Goal: Find contact information: Find contact information

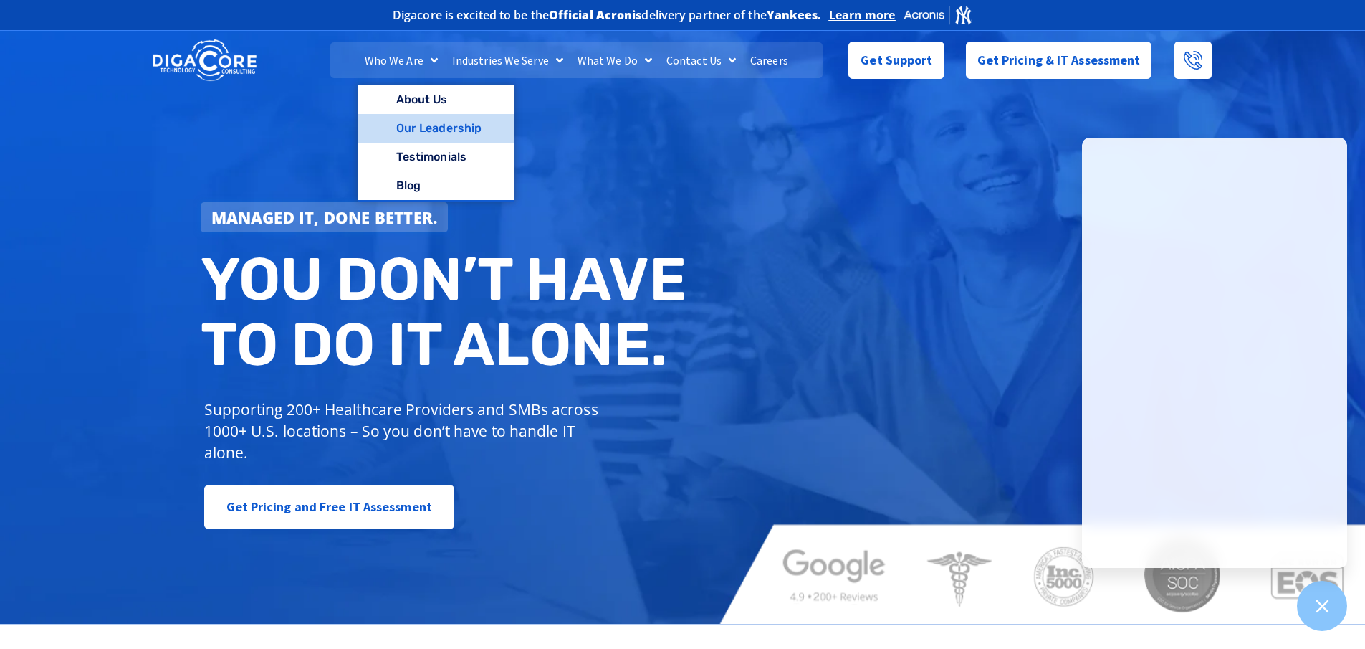
click at [469, 128] on link "Our Leadership" at bounding box center [436, 128] width 157 height 29
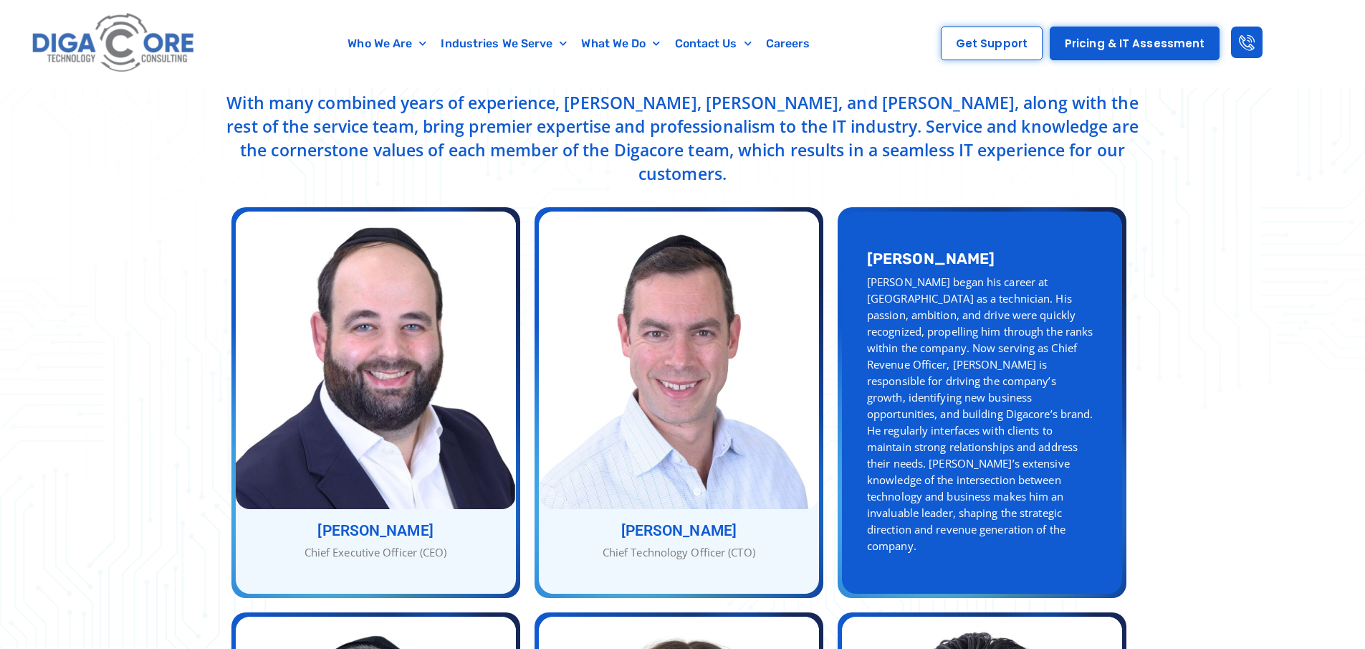
scroll to position [502, 0]
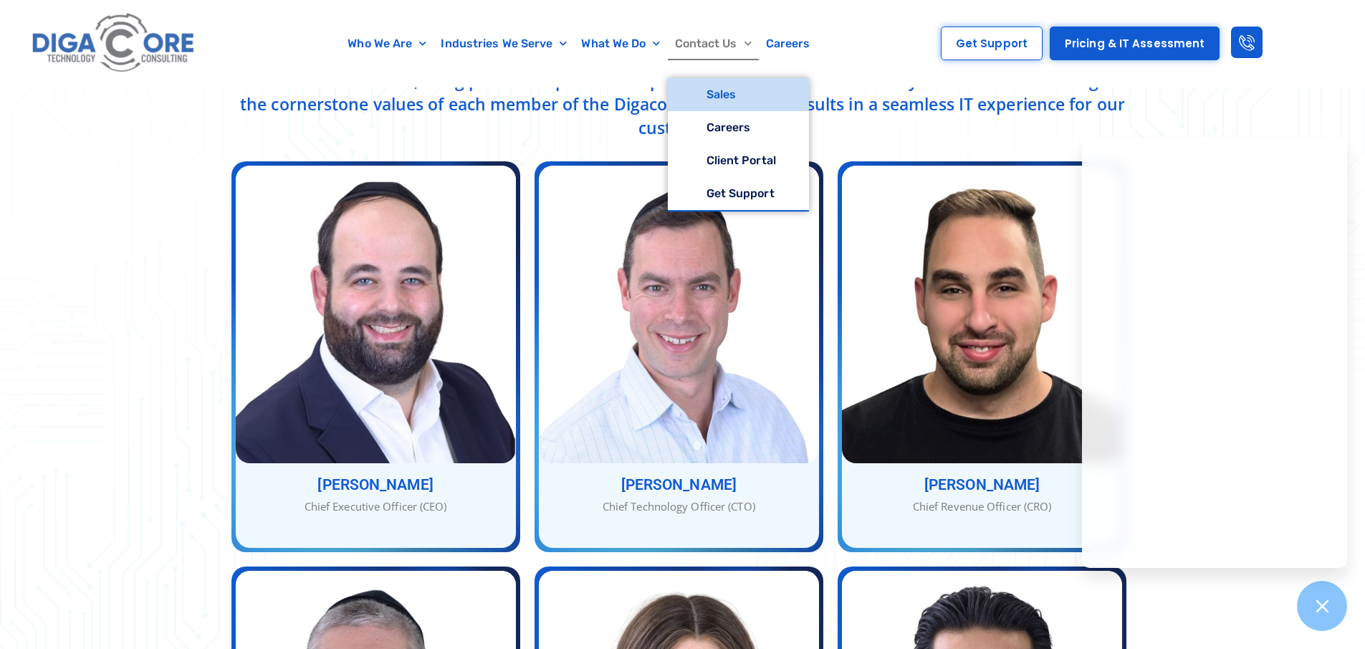
click at [713, 101] on link "Sales" at bounding box center [738, 94] width 141 height 33
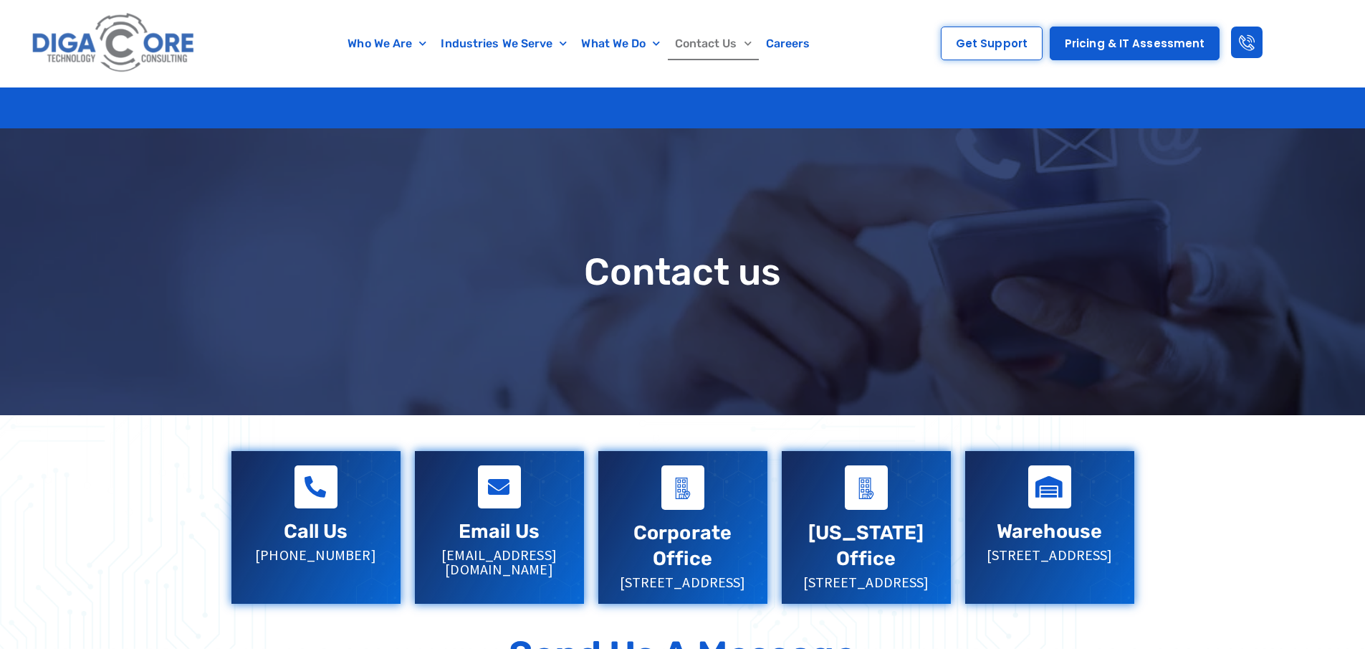
scroll to position [287, 0]
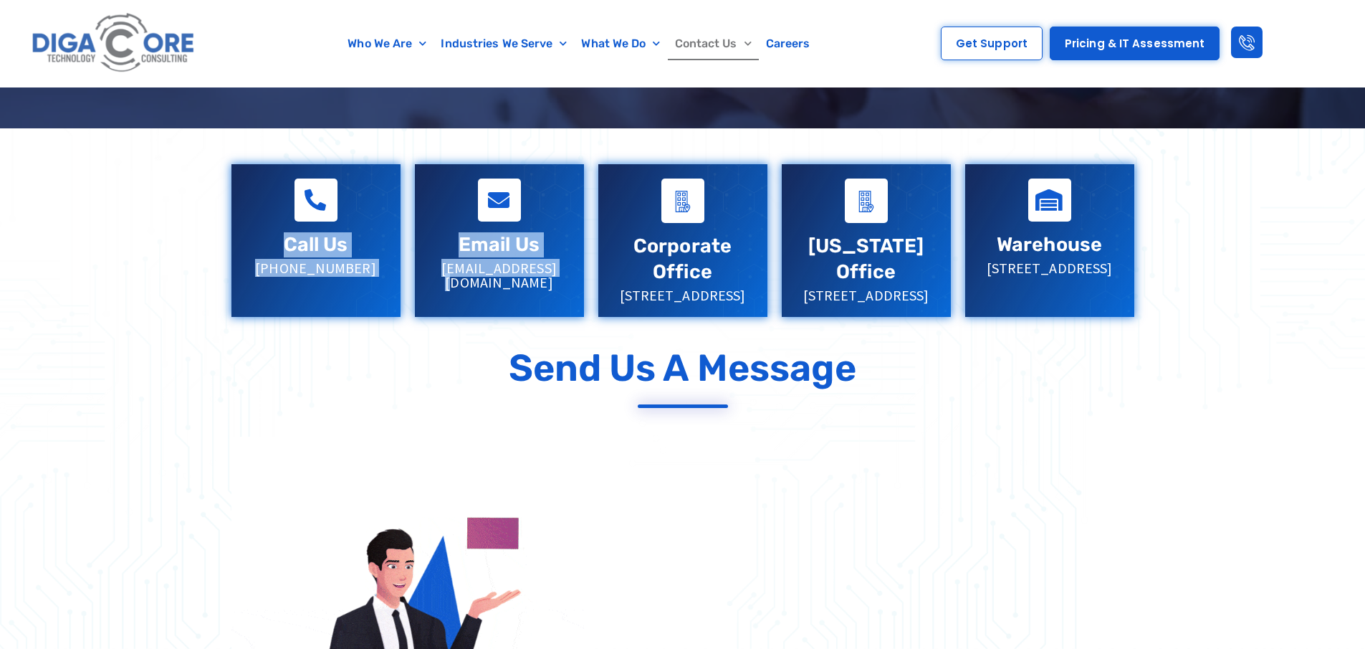
drag, startPoint x: 500, startPoint y: 274, endPoint x: 503, endPoint y: 168, distance: 105.4
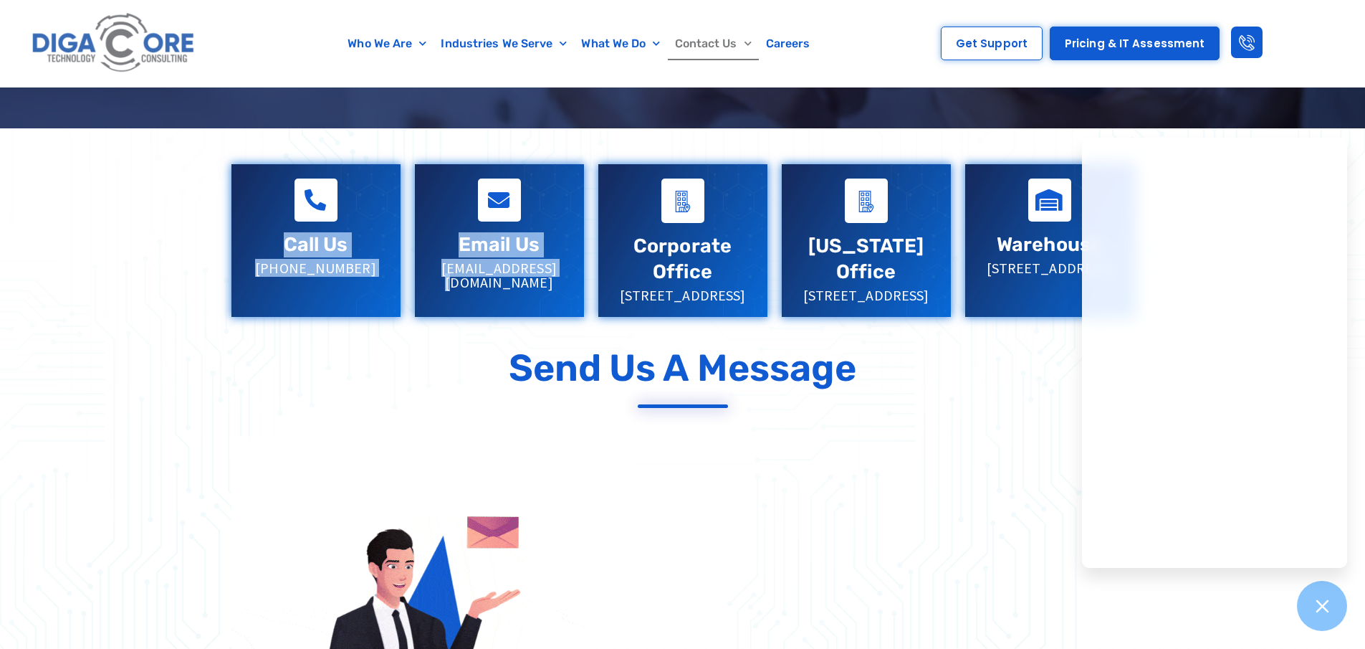
click at [484, 271] on p "[EMAIL_ADDRESS][DOMAIN_NAME]" at bounding box center [499, 275] width 140 height 29
